Goal: Information Seeking & Learning: Learn about a topic

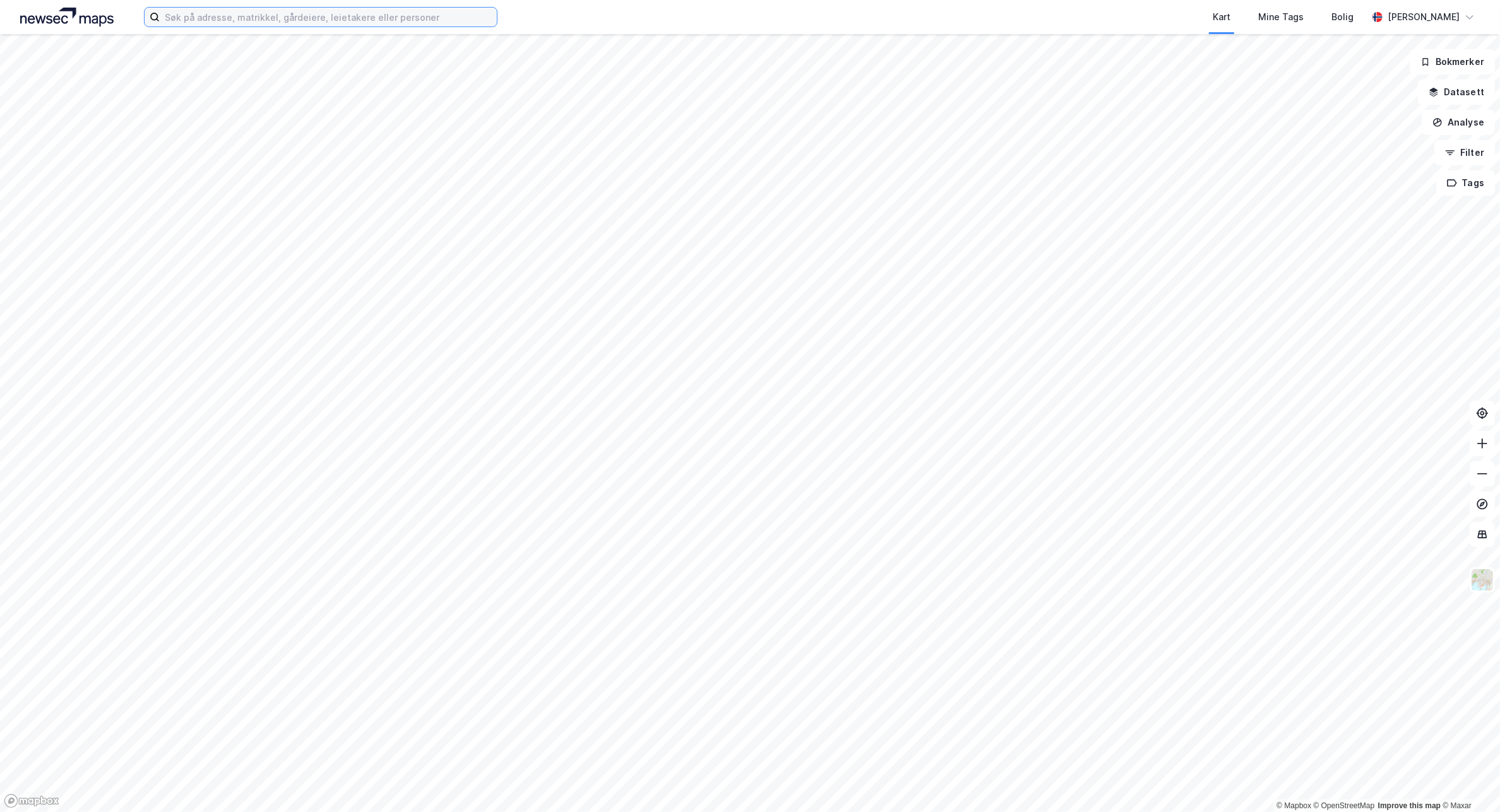
drag, startPoint x: 231, startPoint y: 26, endPoint x: 335, endPoint y: 17, distance: 104.4
click at [231, 26] on input at bounding box center [328, 17] width 337 height 19
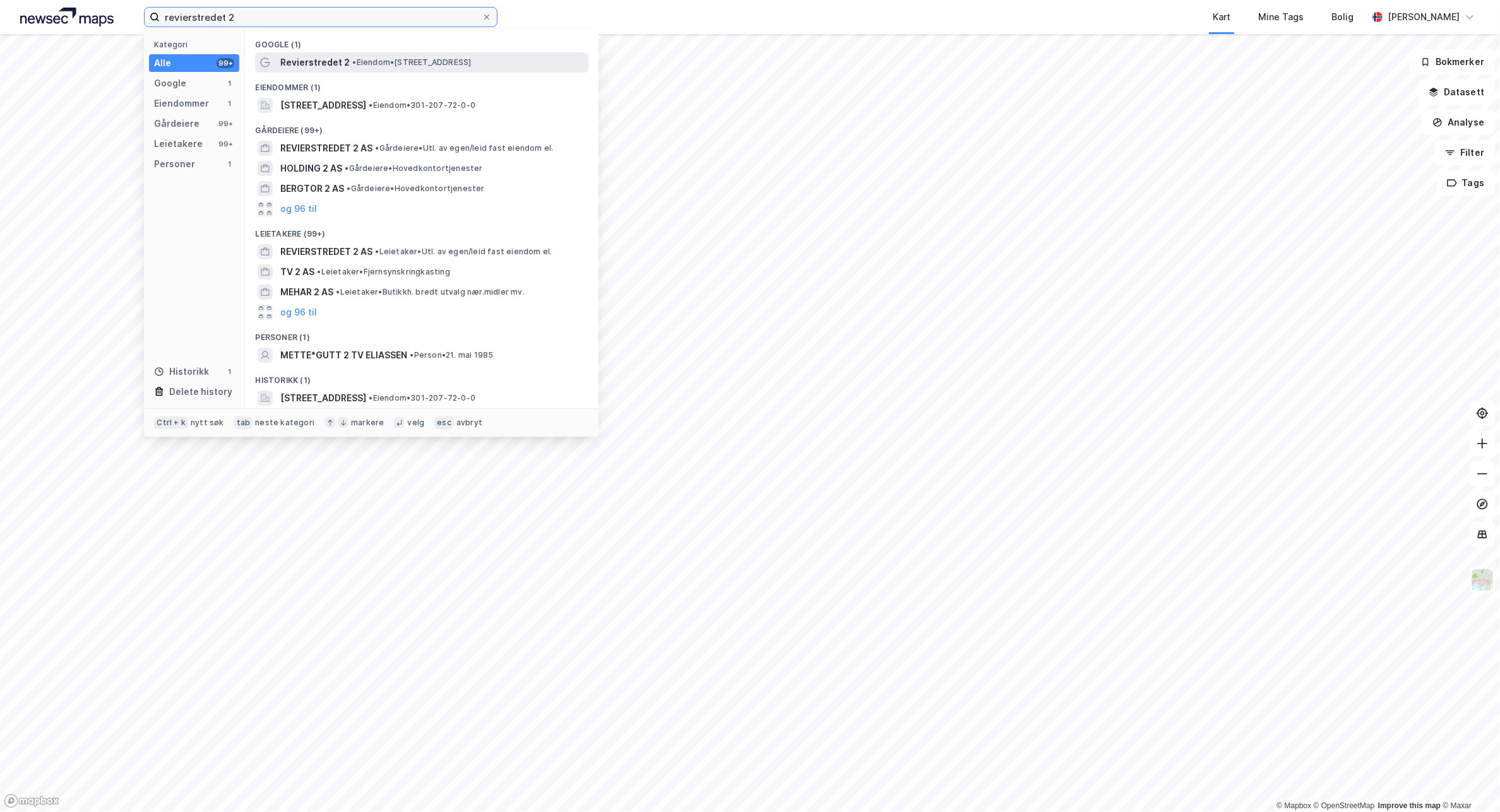
type input "revierstredet 2"
click at [472, 54] on div "Revierstredet 2 • Eiendom • [STREET_ADDRESS]" at bounding box center [422, 62] width 333 height 20
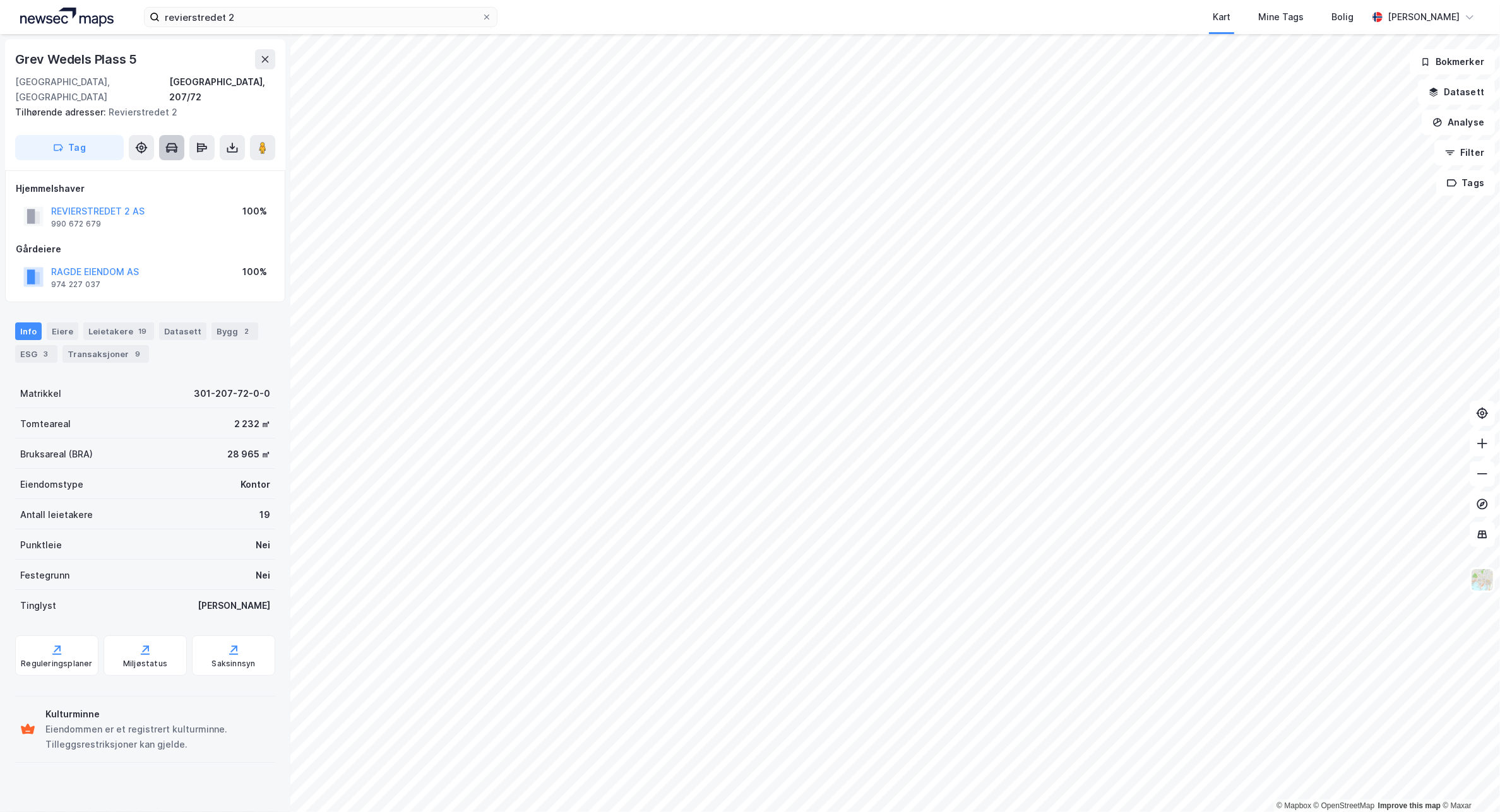
click at [167, 135] on button at bounding box center [171, 147] width 25 height 25
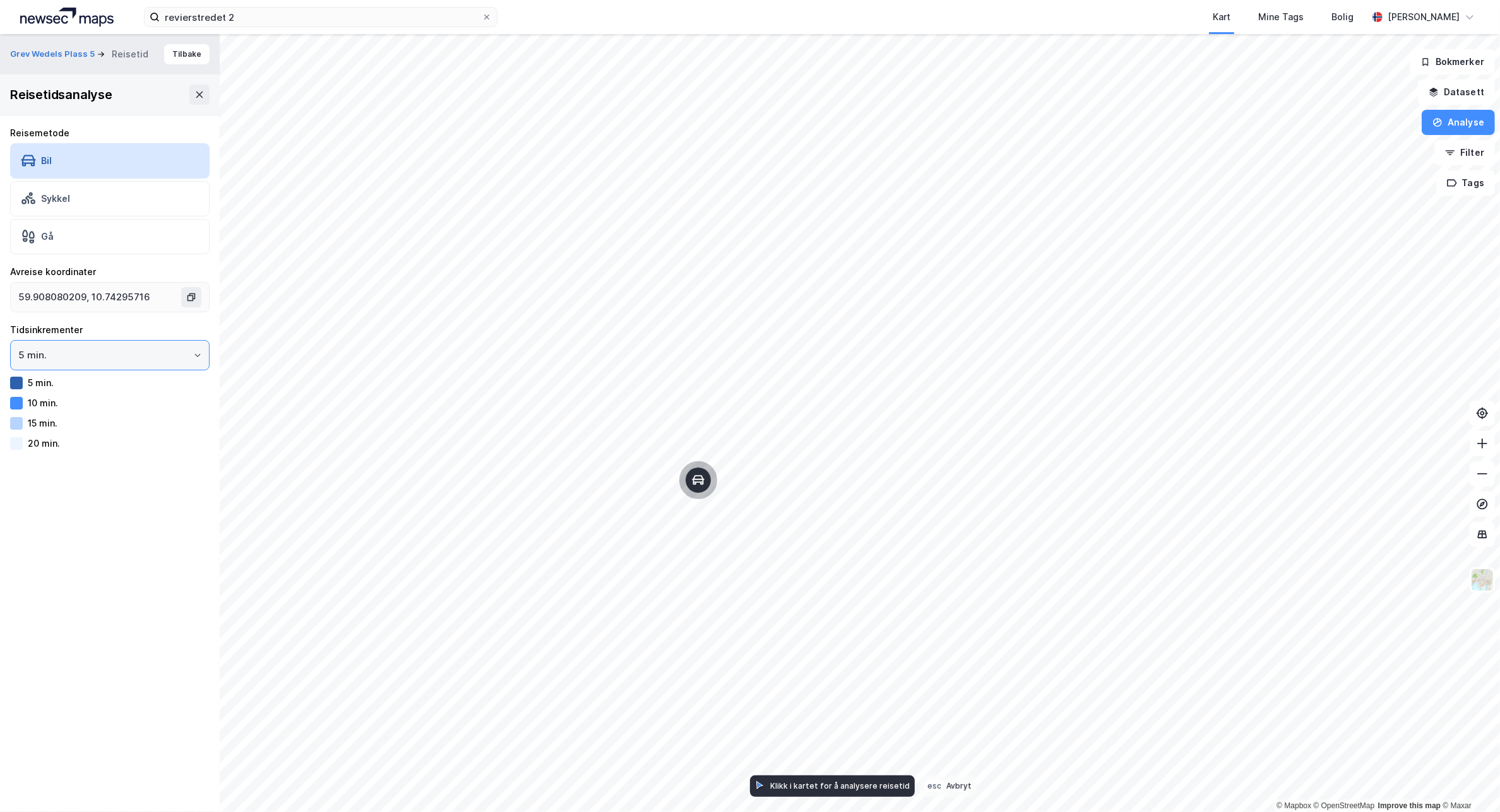
click at [76, 357] on input "5 min." at bounding box center [110, 355] width 198 height 29
click at [93, 427] on li "15 min." at bounding box center [104, 429] width 188 height 23
type input "15 min."
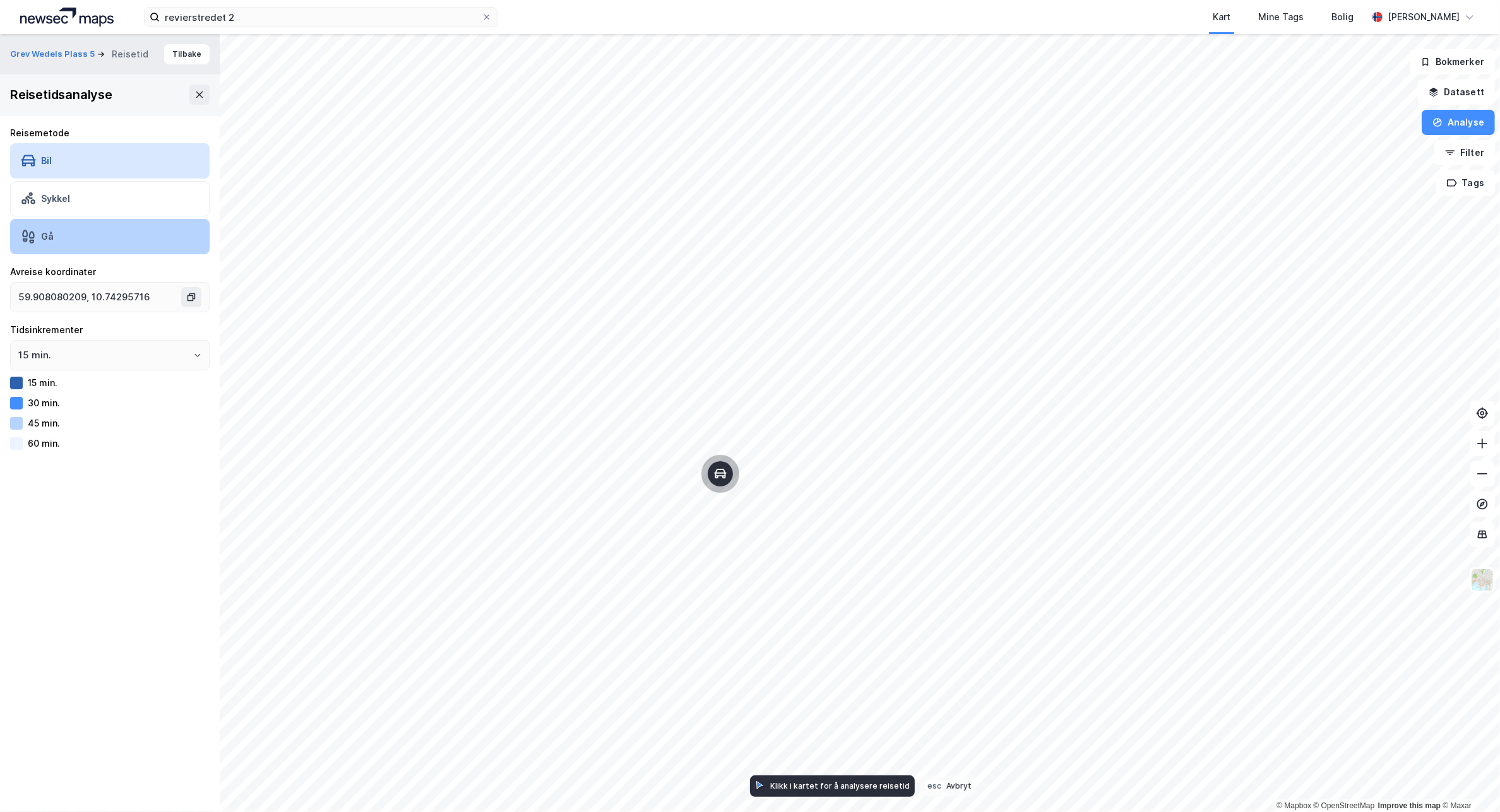
click at [86, 232] on div "Gå" at bounding box center [109, 236] width 199 height 36
